Goal: Task Accomplishment & Management: Complete application form

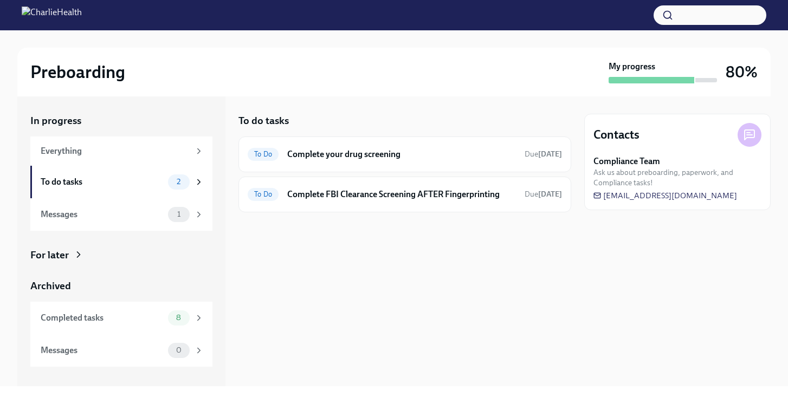
click at [372, 156] on h6 "Complete your drug screening" at bounding box center [401, 155] width 229 height 12
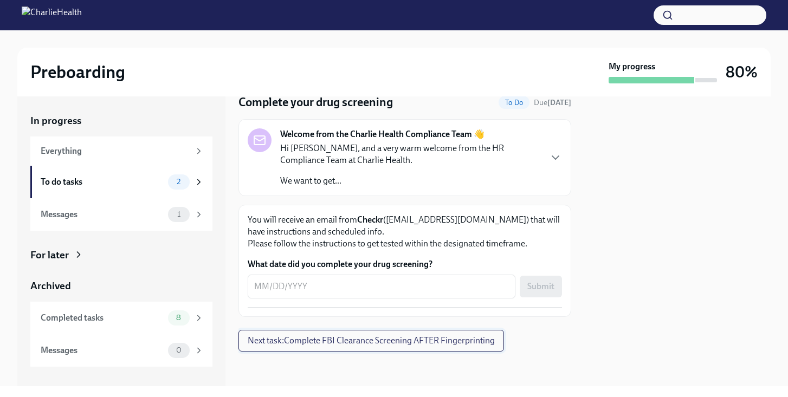
scroll to position [41, 0]
click at [396, 296] on div "x ​" at bounding box center [382, 287] width 268 height 24
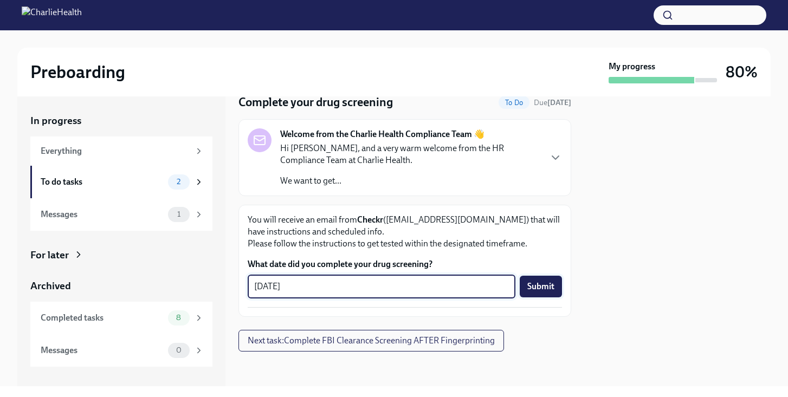
type textarea "[DATE]"
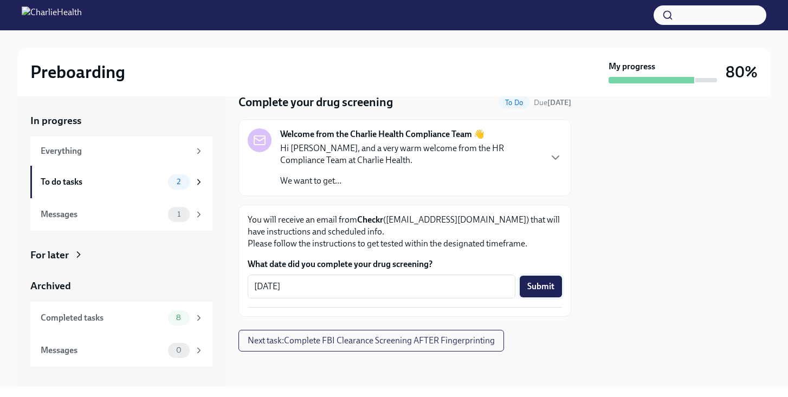
click at [538, 279] on button "Submit" at bounding box center [541, 287] width 42 height 22
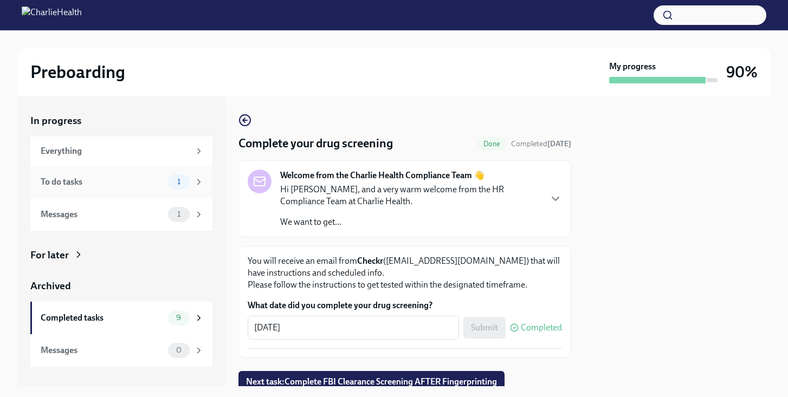
click at [139, 181] on div "To do tasks" at bounding box center [102, 182] width 123 height 12
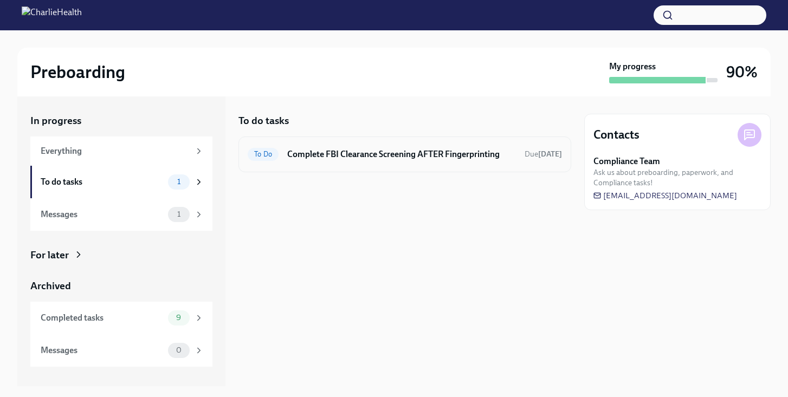
click at [404, 161] on div "To Do Complete FBI Clearance Screening AFTER Fingerprinting Due [DATE]" at bounding box center [405, 154] width 315 height 17
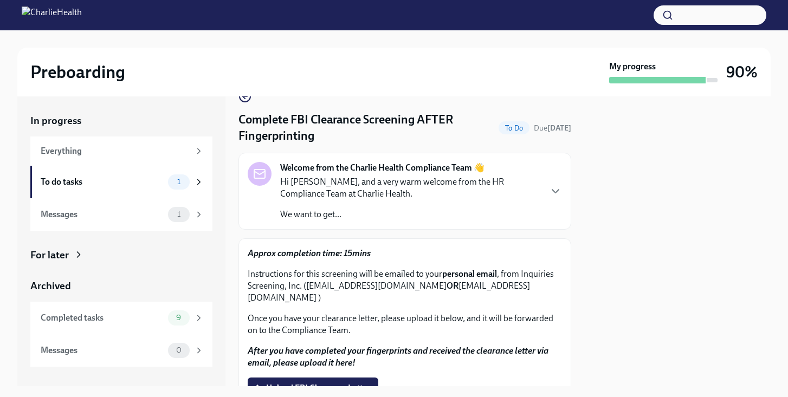
scroll to position [27, 0]
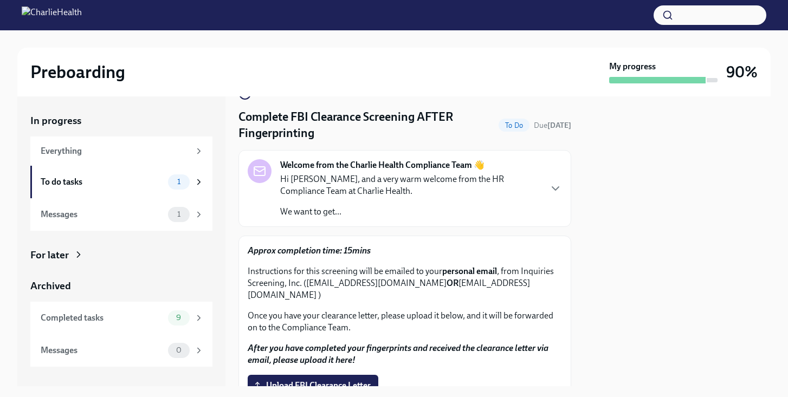
click at [462, 196] on p "Hi [PERSON_NAME], and a very warm welcome from the HR Compliance Team at Charli…" at bounding box center [410, 186] width 260 height 24
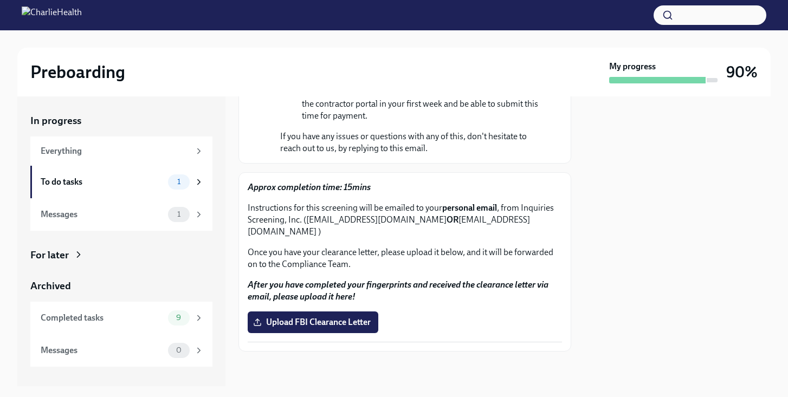
scroll to position [330, 0]
click at [352, 319] on span "Upload FBI Clearance Letter" at bounding box center [313, 322] width 116 height 11
click at [0, 0] on input "Upload FBI Clearance Letter" at bounding box center [0, 0] width 0 height 0
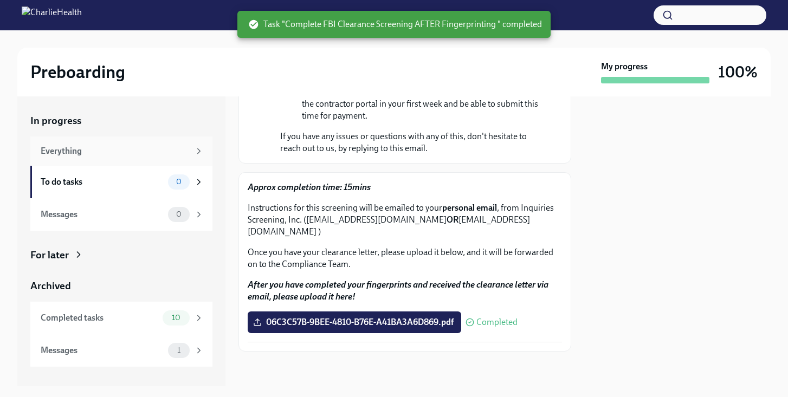
click at [131, 156] on div "Everything" at bounding box center [115, 151] width 149 height 12
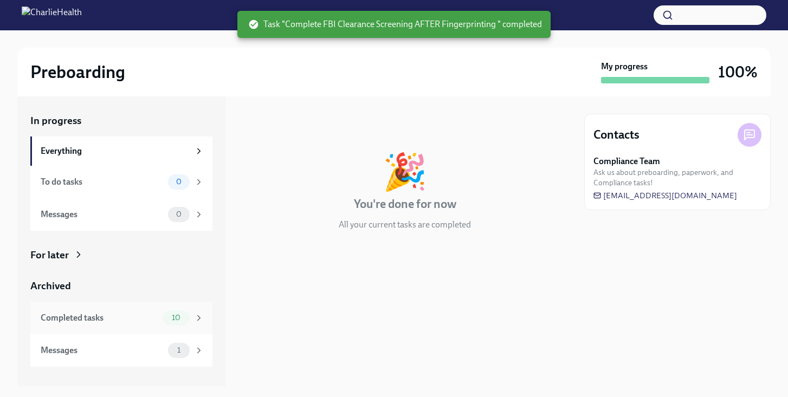
click at [108, 312] on div "Completed tasks" at bounding box center [100, 318] width 118 height 12
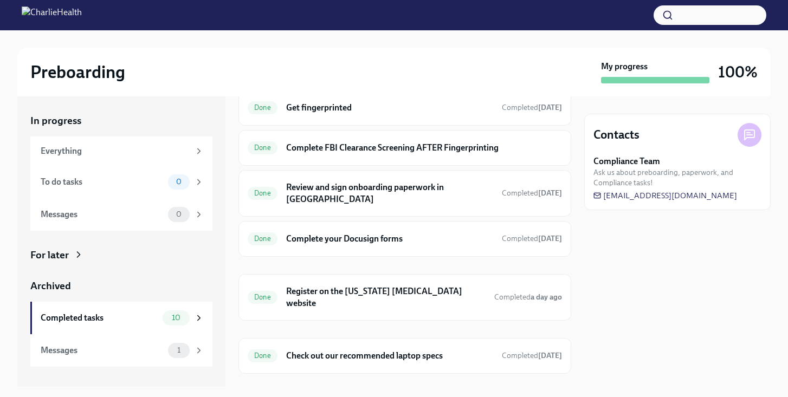
scroll to position [193, 0]
